Goal: Task Accomplishment & Management: Manage account settings

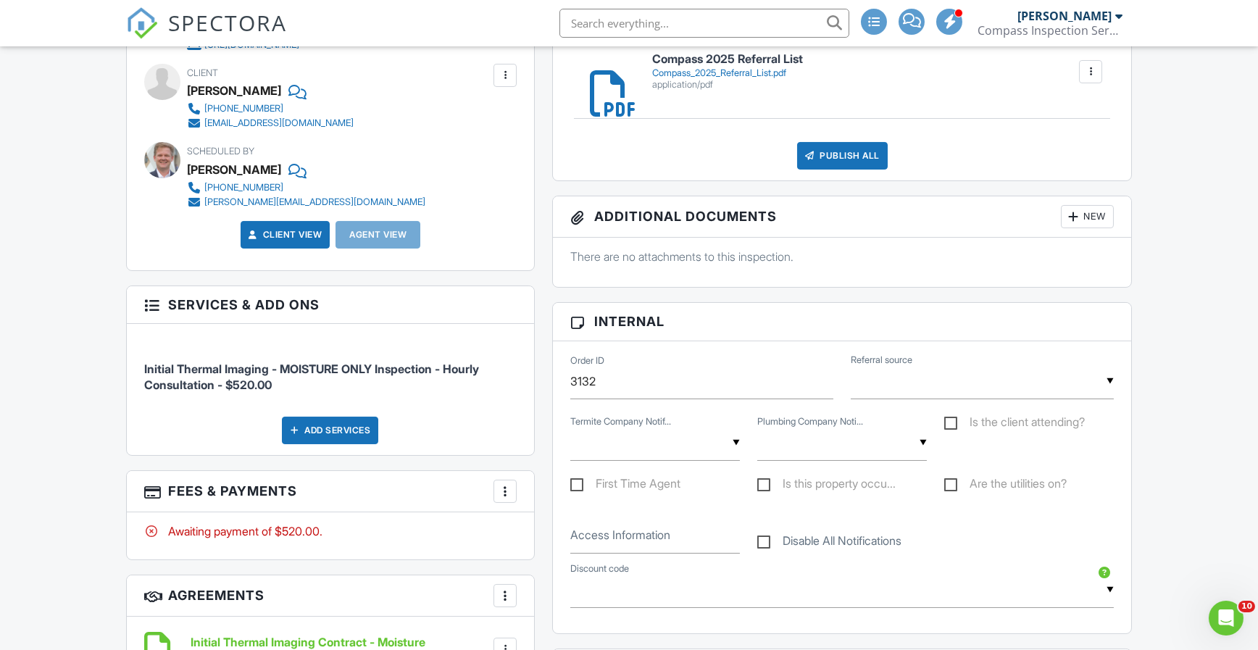
click at [505, 485] on div at bounding box center [505, 491] width 14 height 14
click at [611, 530] on li "Edit Fees & Payments" at bounding box center [578, 535] width 151 height 36
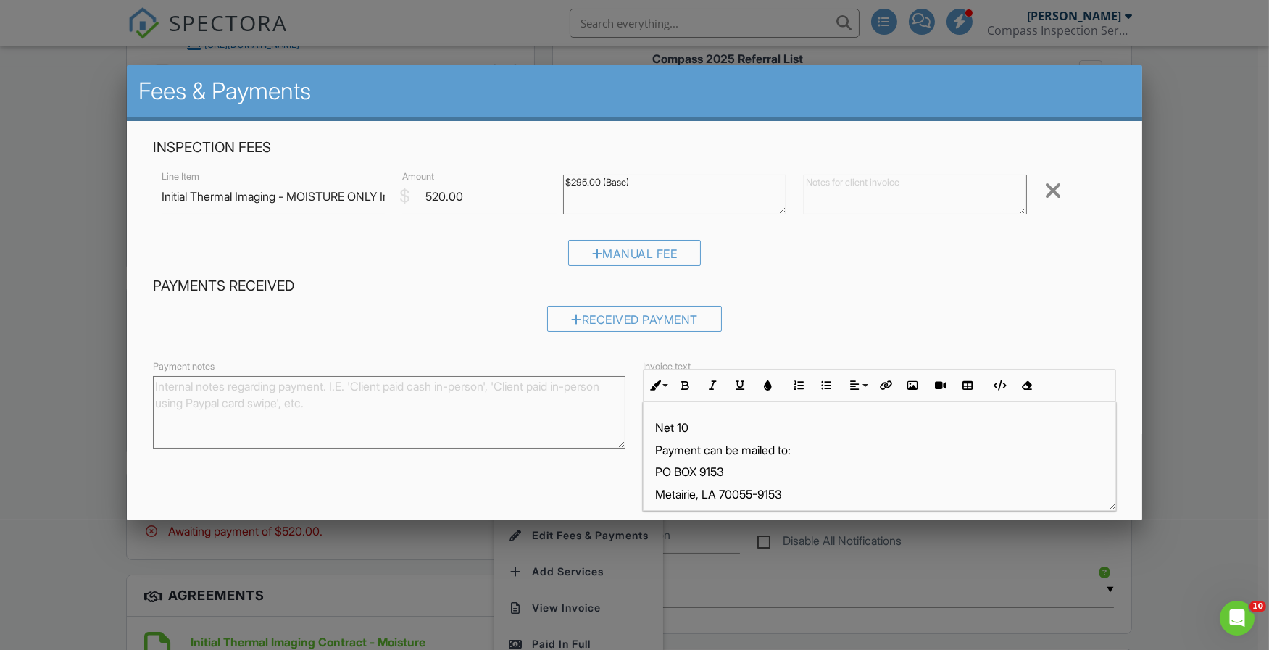
click at [648, 190] on textarea "$295.00 (Base)" at bounding box center [674, 195] width 223 height 40
click at [650, 178] on textarea "$295.00 (Base)" at bounding box center [674, 195] width 223 height 40
click at [599, 181] on textarea "$295.00 (Base)" at bounding box center [674, 195] width 223 height 40
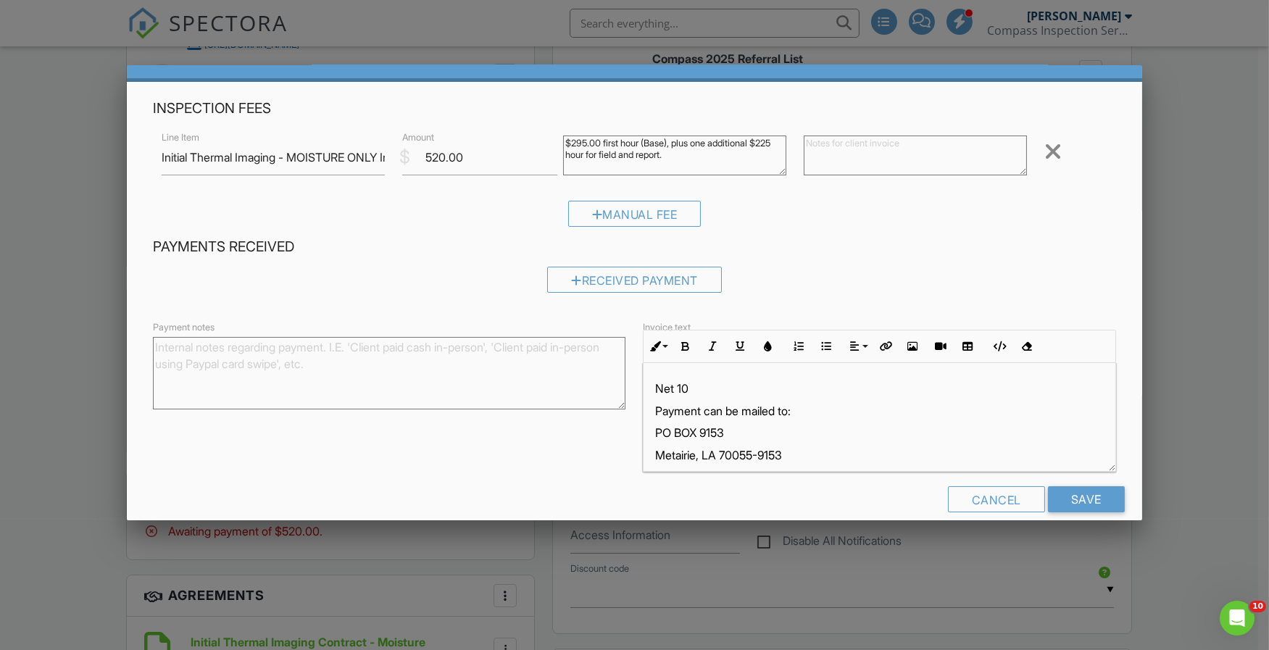
scroll to position [59, 0]
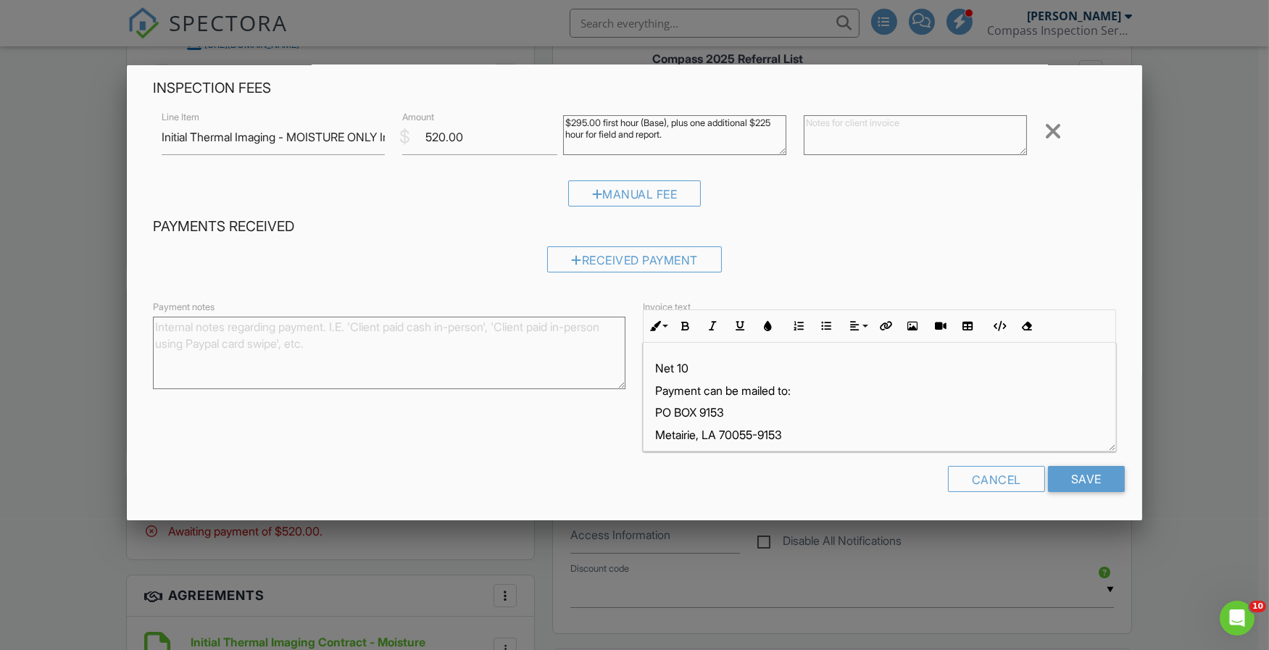
type textarea "$295.00 first hour (Base), plus one additional $225 hour for field and report."
click at [1077, 480] on input "Save" at bounding box center [1086, 479] width 77 height 26
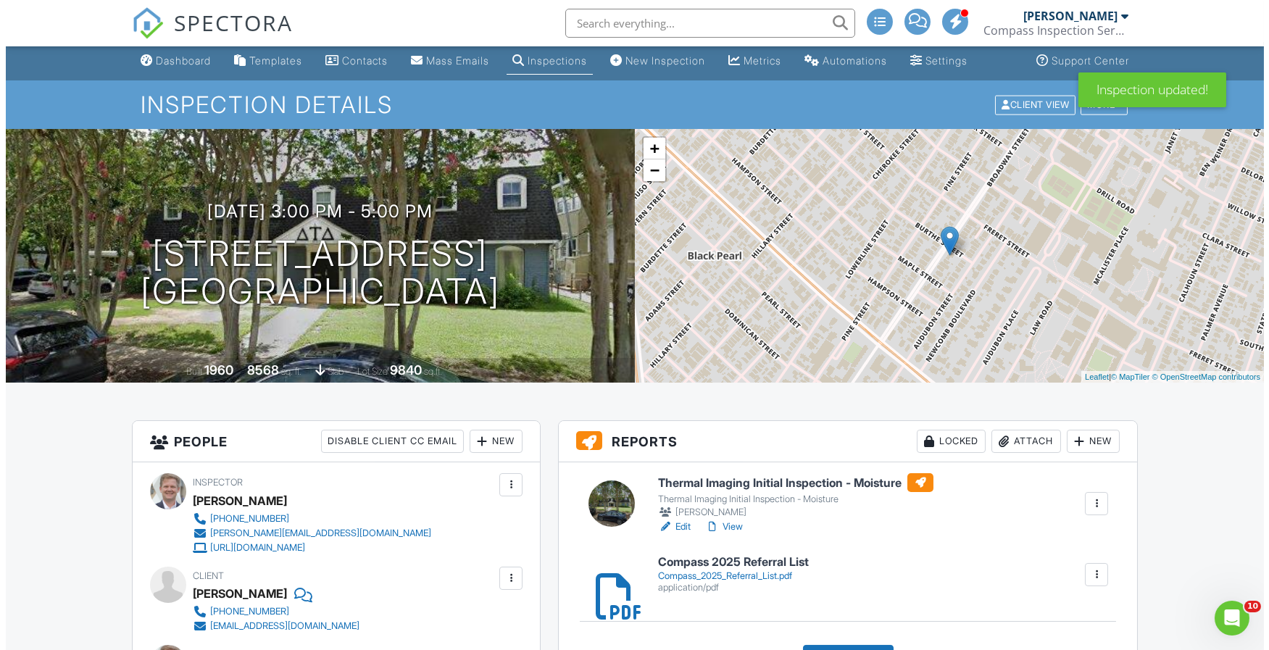
scroll to position [169, 0]
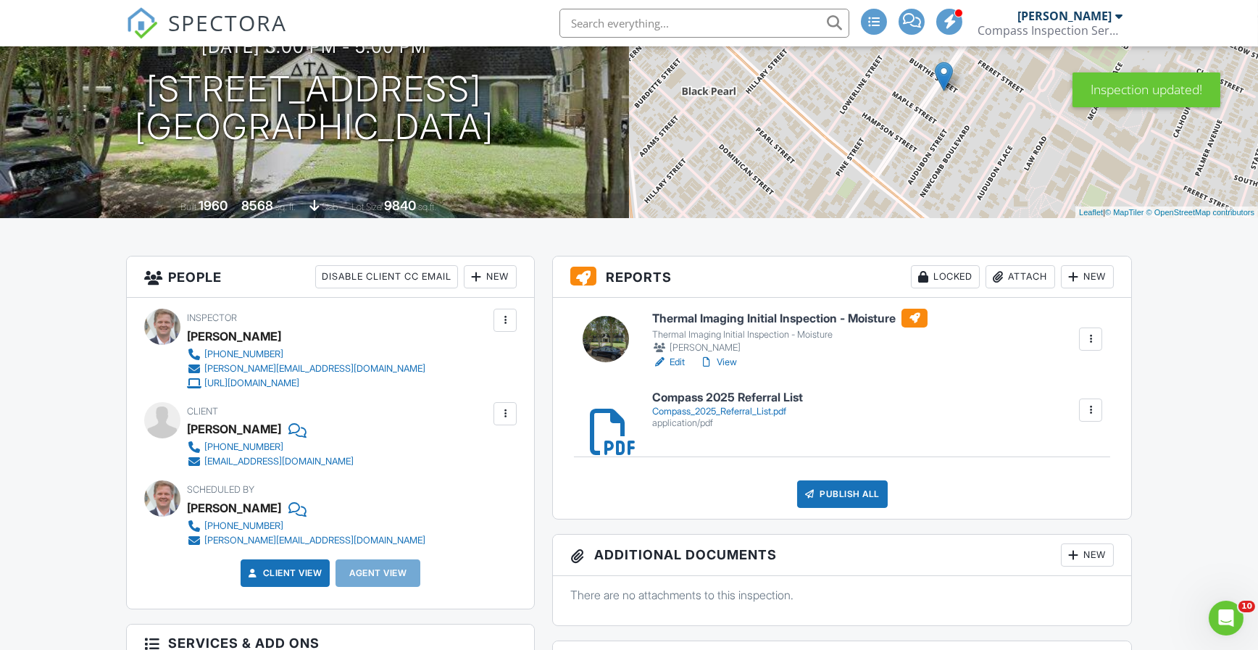
click at [838, 493] on div "Publish All" at bounding box center [842, 494] width 91 height 28
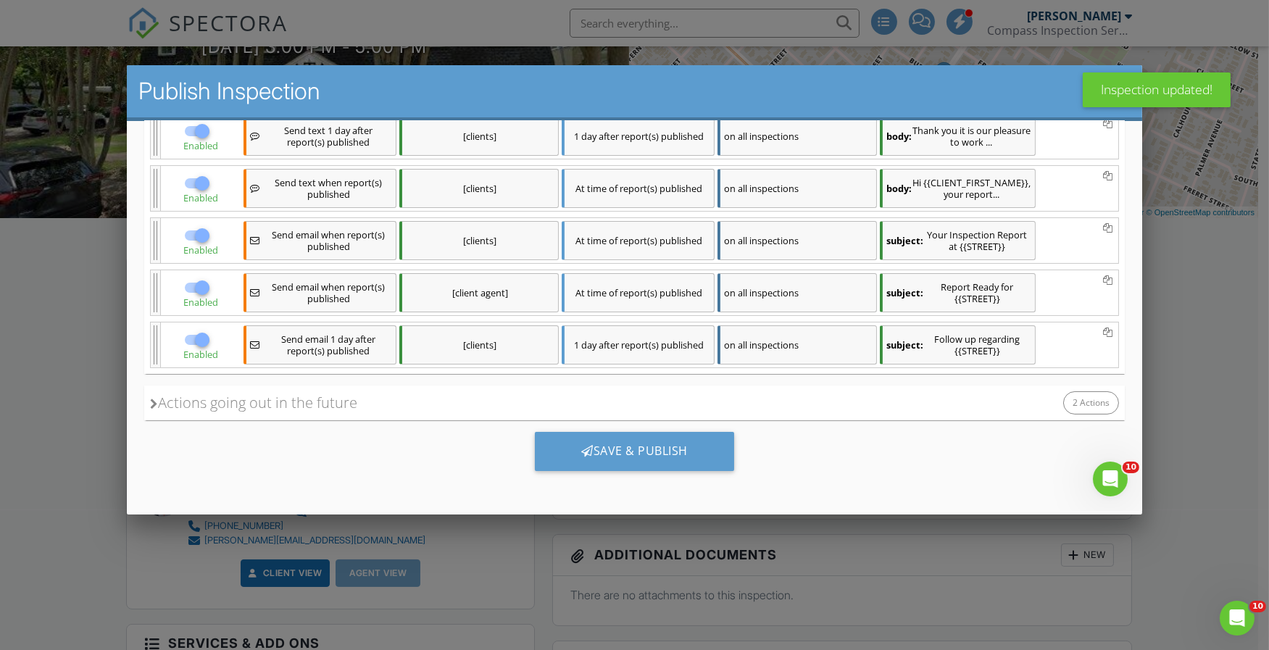
scroll to position [0, 0]
click at [684, 456] on div "Save & Publish" at bounding box center [634, 450] width 199 height 39
